Goal: Browse casually

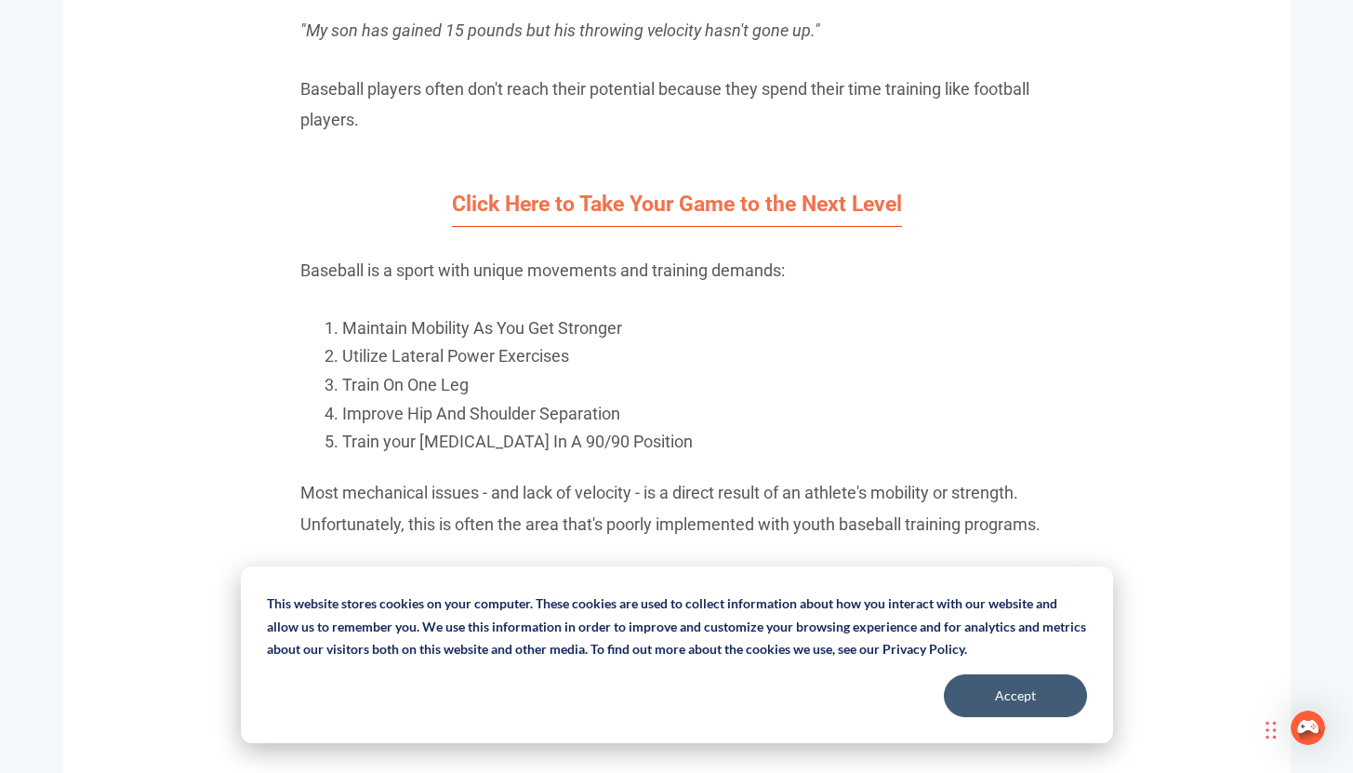
scroll to position [1685, 0]
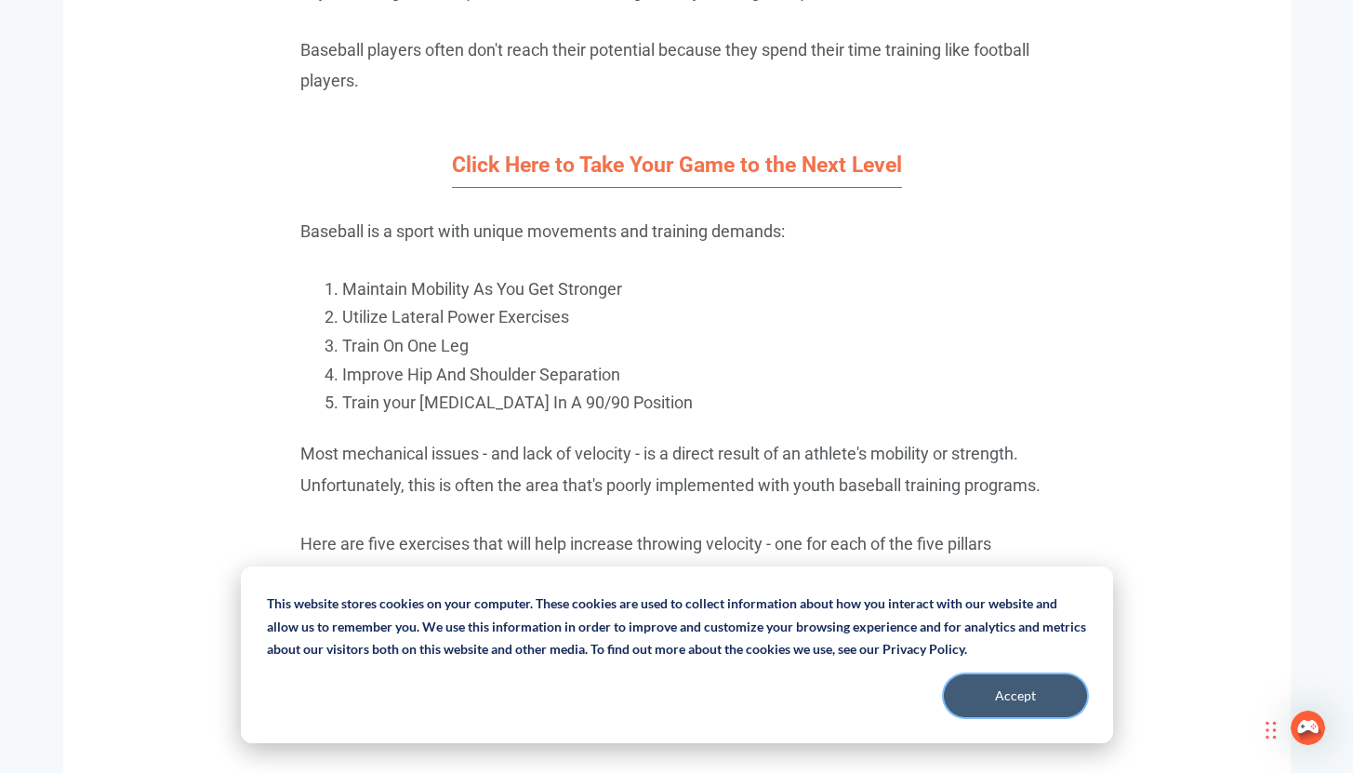
click at [1023, 687] on button "Accept" at bounding box center [1015, 695] width 143 height 43
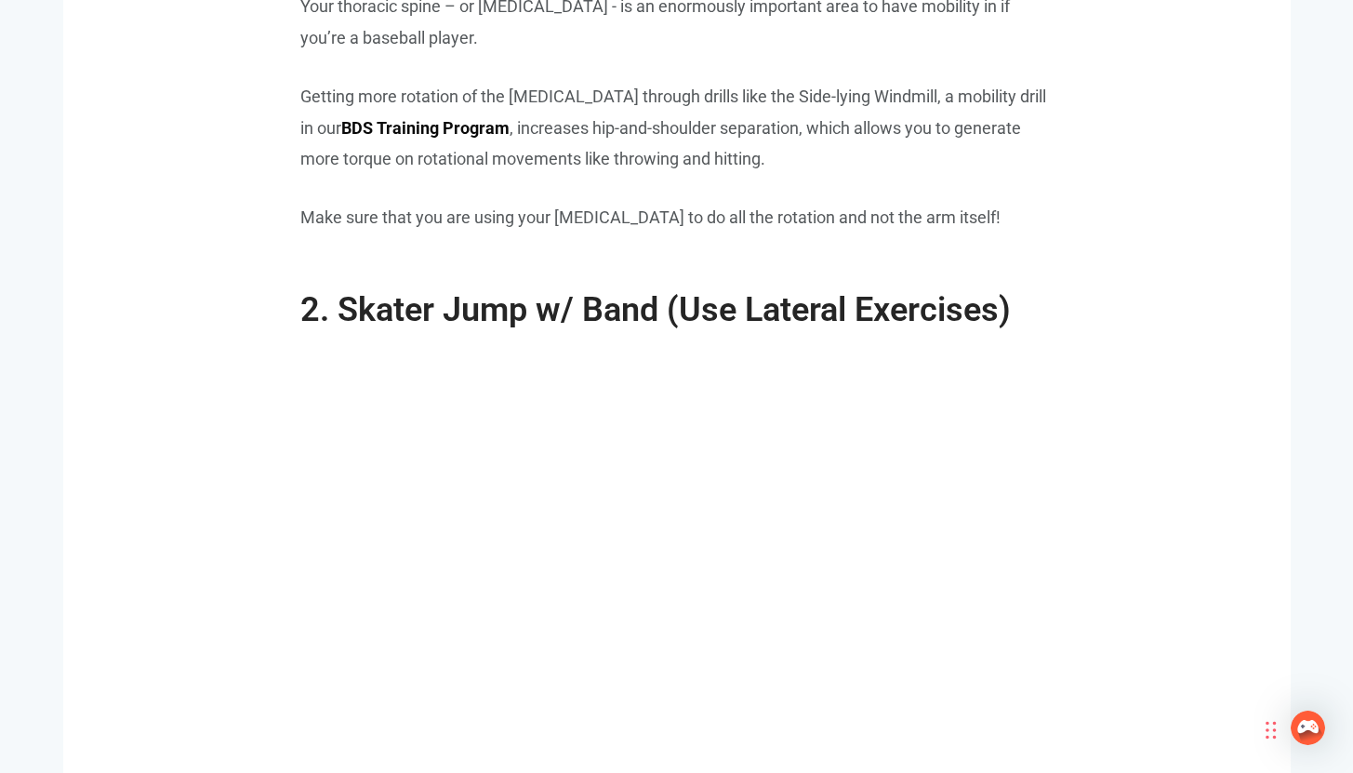
scroll to position [2706, 0]
